Goal: Task Accomplishment & Management: Manage account settings

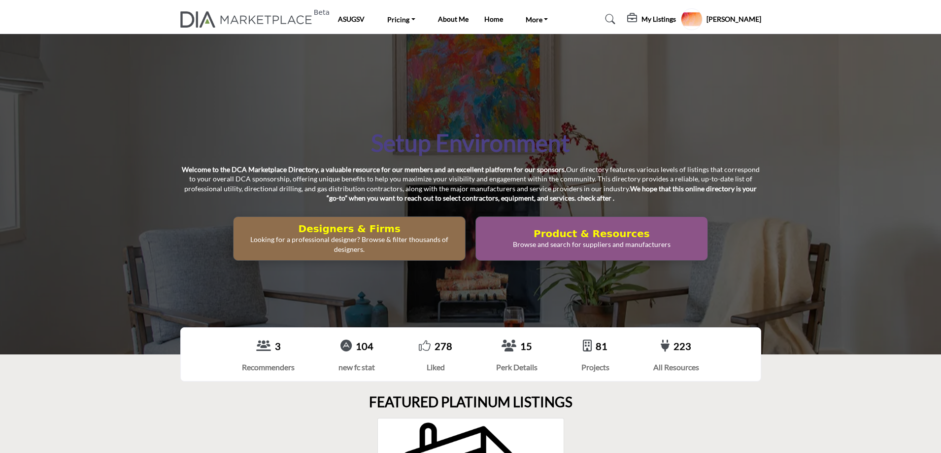
click at [703, 23] on profile-featured-5b1cbef3-cb77-4ba5-92de-570dc196ff6b "Show hide supplier dropdown" at bounding box center [692, 19] width 22 height 22
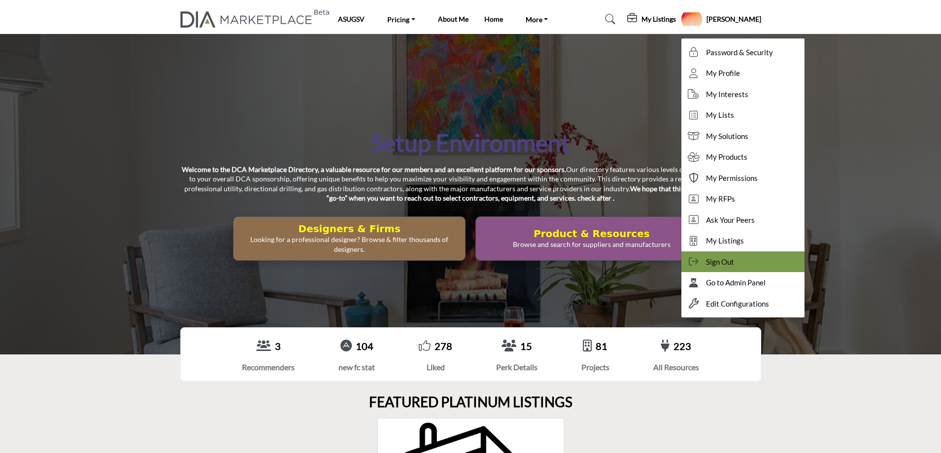
click at [730, 260] on span "Sign Out" at bounding box center [720, 261] width 28 height 11
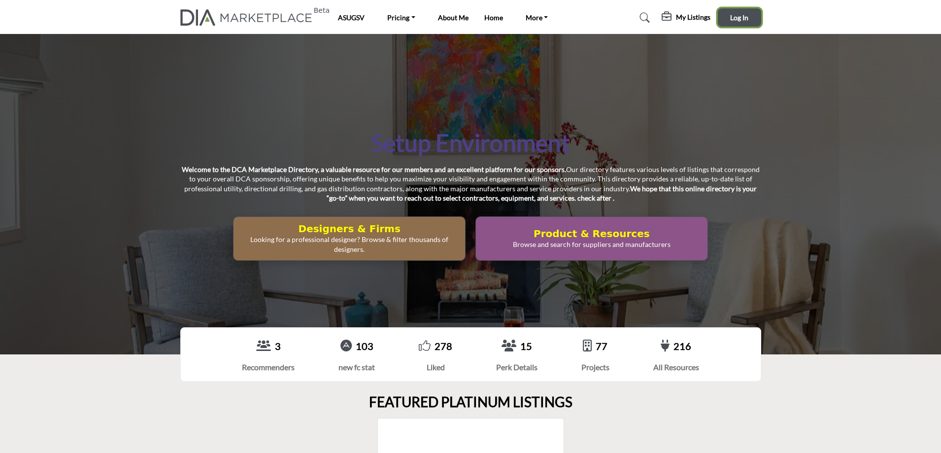
click at [740, 19] on span "Log In" at bounding box center [739, 17] width 18 height 8
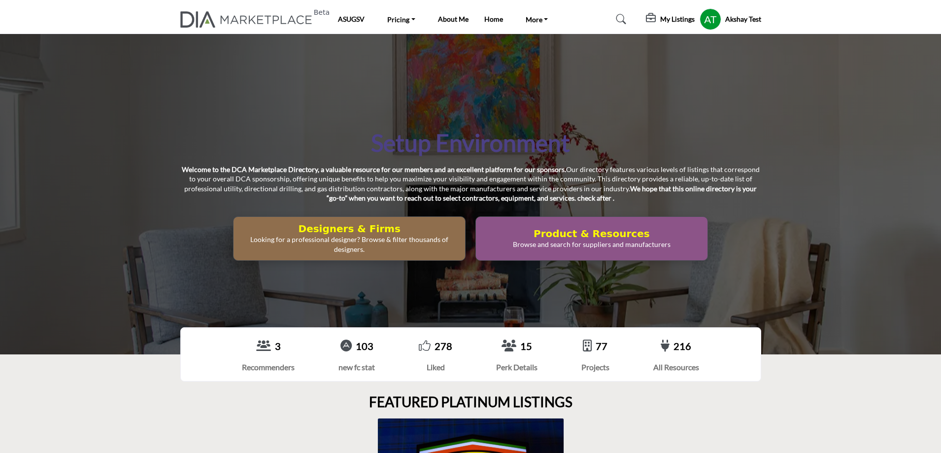
click at [676, 18] on h5 "My Listings" at bounding box center [677, 19] width 34 height 9
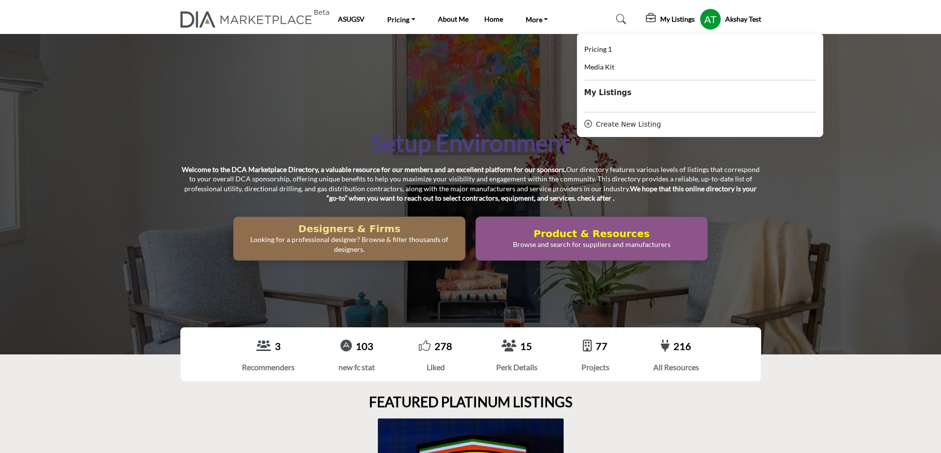
click at [389, 232] on h2 "Designers & Firms" at bounding box center [349, 229] width 226 height 12
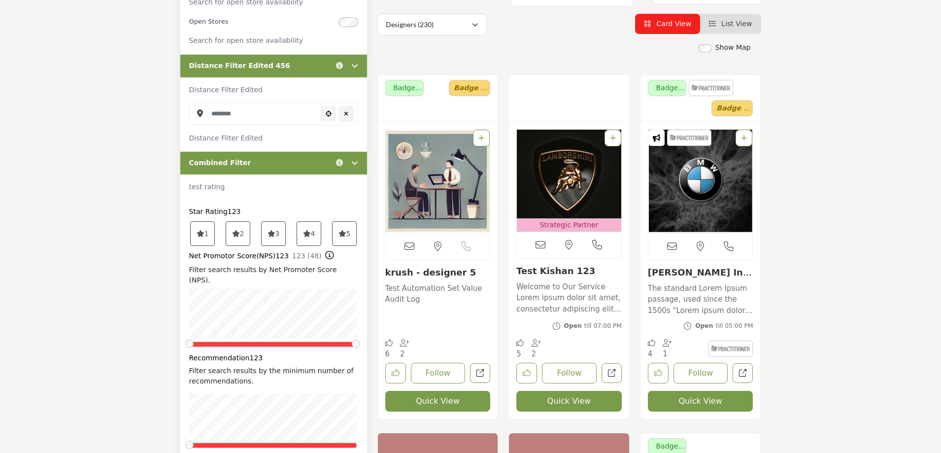
scroll to position [246, 0]
click at [431, 273] on link "krush - designer 5" at bounding box center [430, 272] width 91 height 10
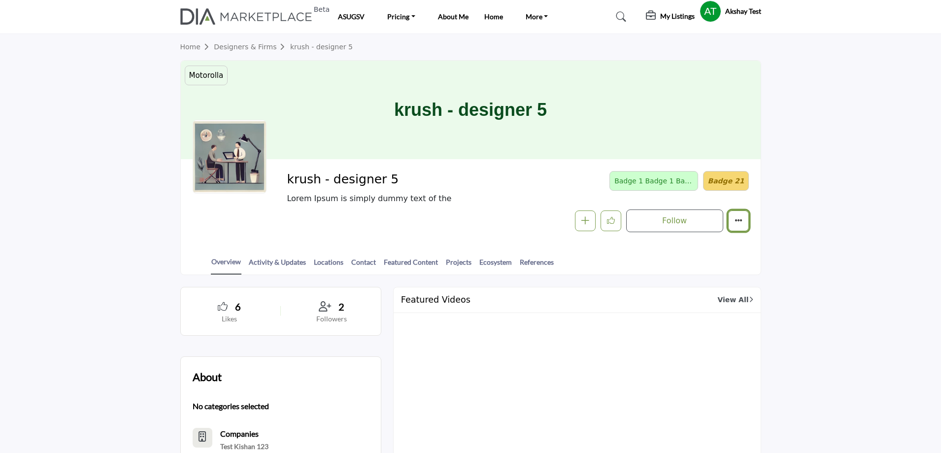
click at [744, 222] on button "Featured" at bounding box center [738, 220] width 21 height 21
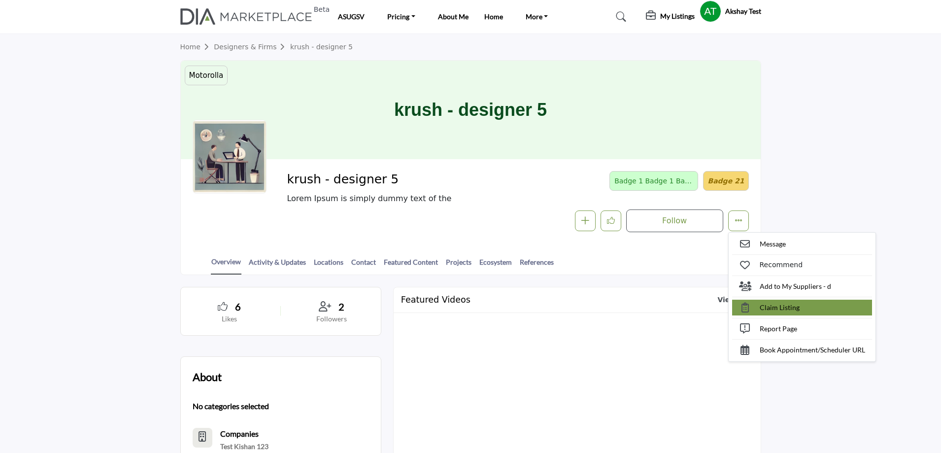
click at [782, 307] on span "Claim Listing" at bounding box center [780, 307] width 40 height 10
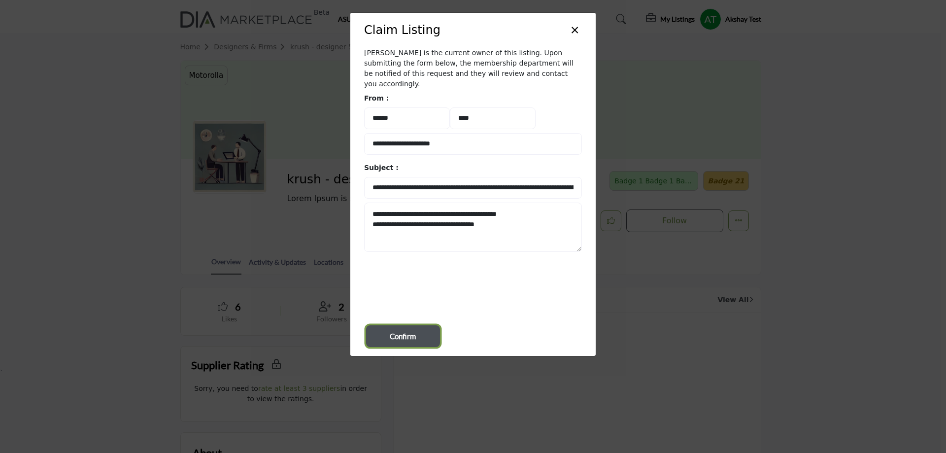
click at [395, 331] on span "Confirm" at bounding box center [403, 336] width 26 height 11
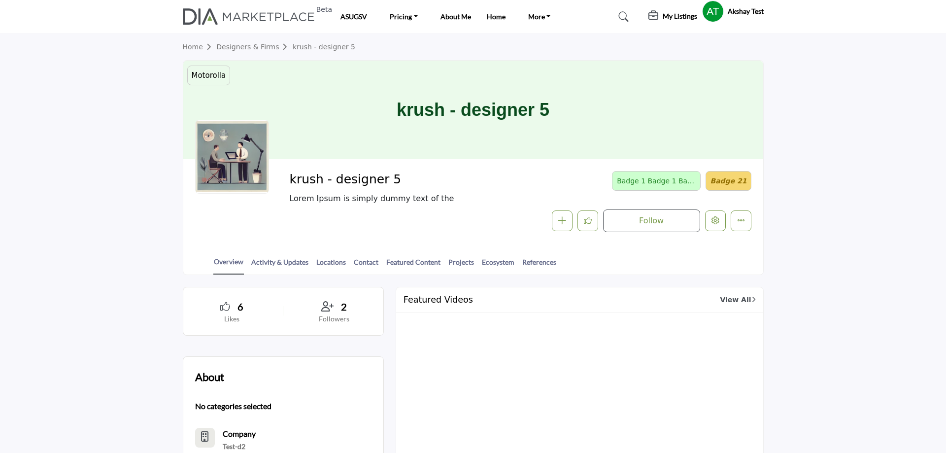
click at [672, 15] on h5 "My Listings" at bounding box center [680, 16] width 34 height 9
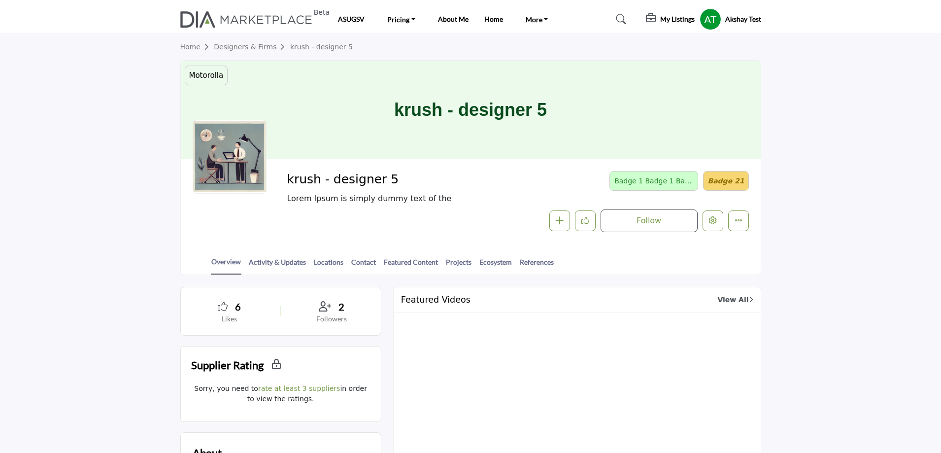
click at [672, 18] on h5 "My Listings" at bounding box center [677, 19] width 34 height 9
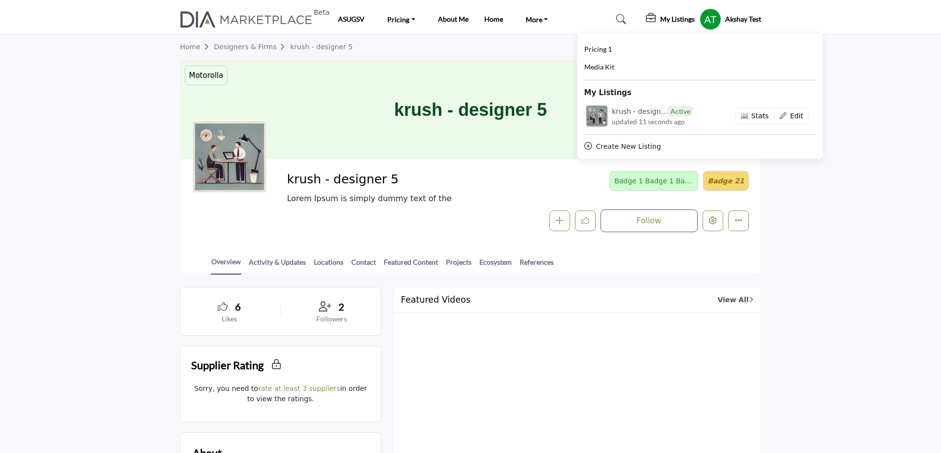
click at [672, 18] on h5 "My Listings" at bounding box center [677, 19] width 34 height 9
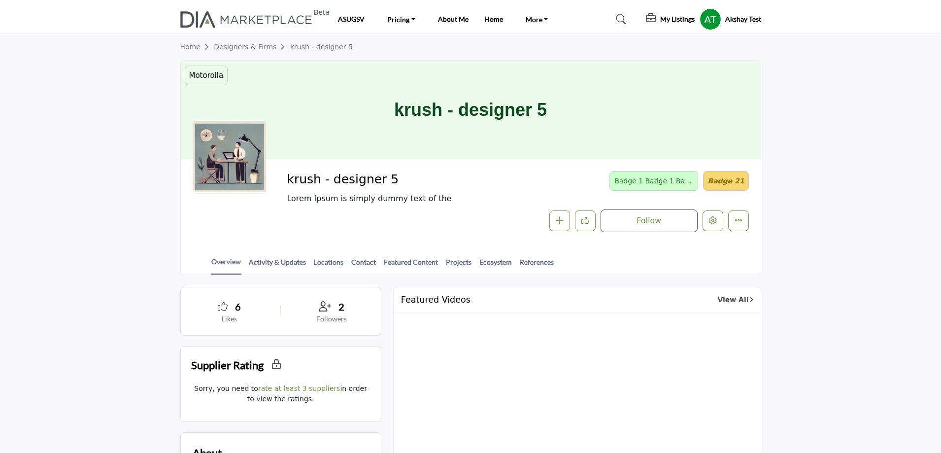
click at [146, 88] on section "Home Designers & Firms krush - designer 5 Motorolla testing badge UI krush - de…" at bounding box center [470, 154] width 941 height 241
click at [705, 18] on profile-featured-7161000e-1b1d-43bd-9be3-34089e6bd878 "Show hide supplier dropdown" at bounding box center [711, 19] width 22 height 22
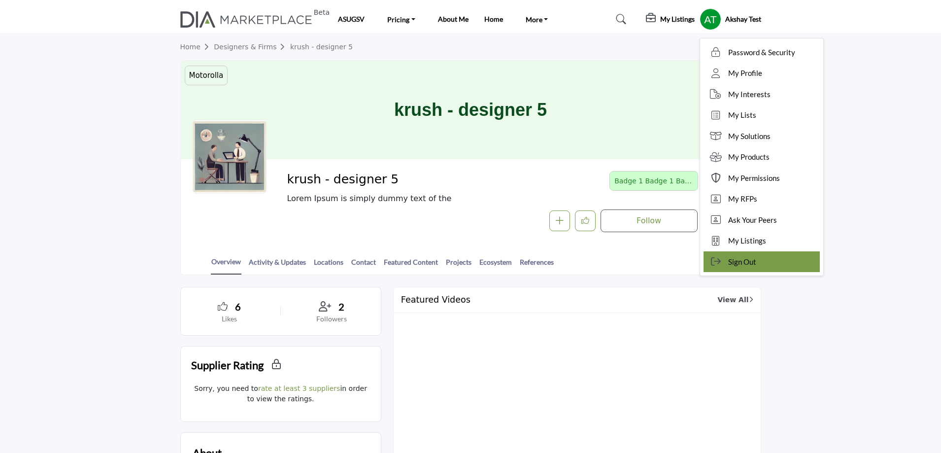
click at [736, 257] on span "Sign Out" at bounding box center [742, 261] width 28 height 11
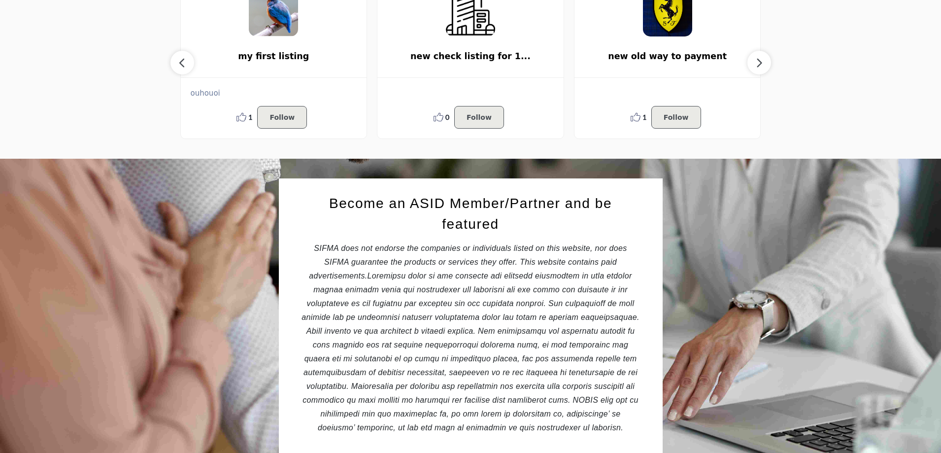
scroll to position [640, 0]
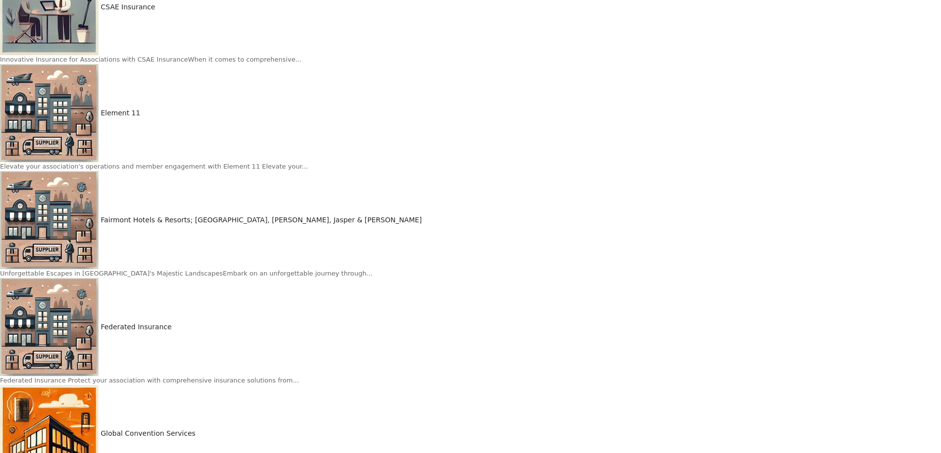
scroll to position [1626, 0]
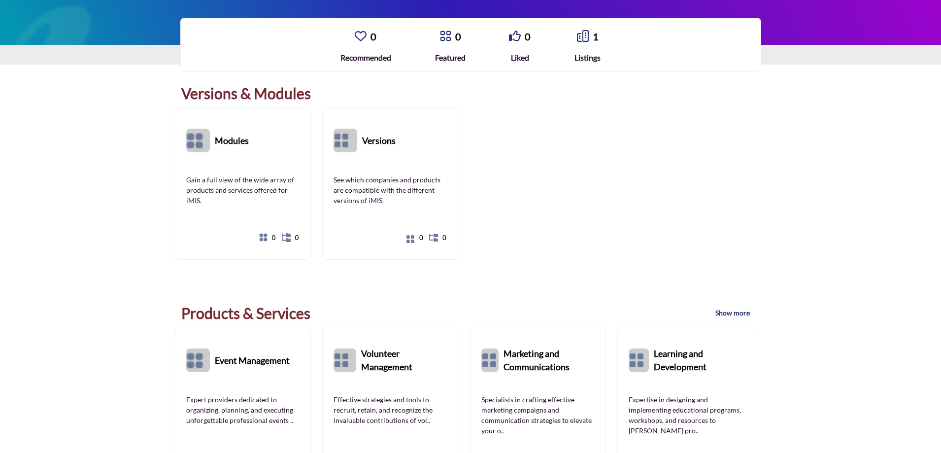
scroll to position [48, 0]
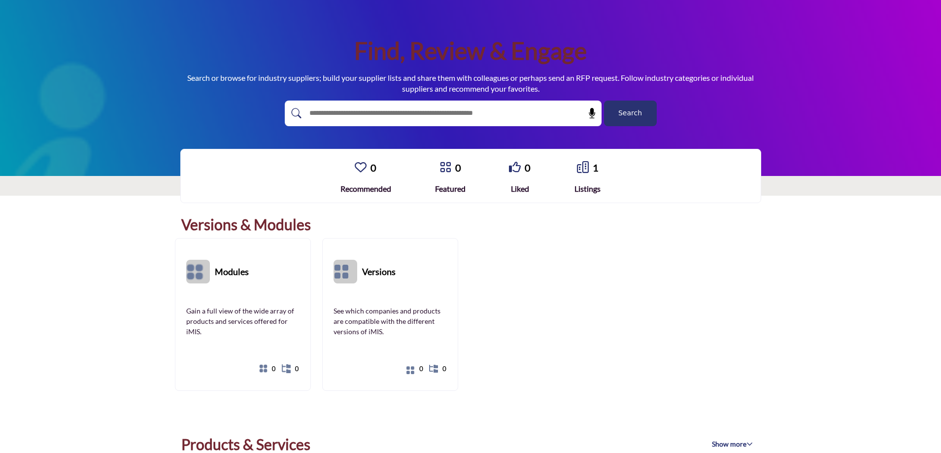
click at [620, 105] on button "Search" at bounding box center [630, 114] width 53 height 26
